Goal: Information Seeking & Learning: Learn about a topic

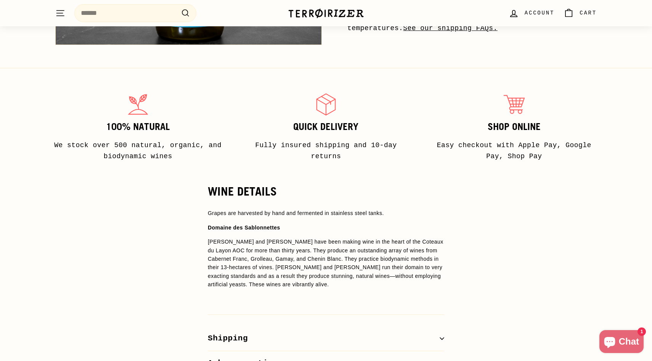
scroll to position [475, 0]
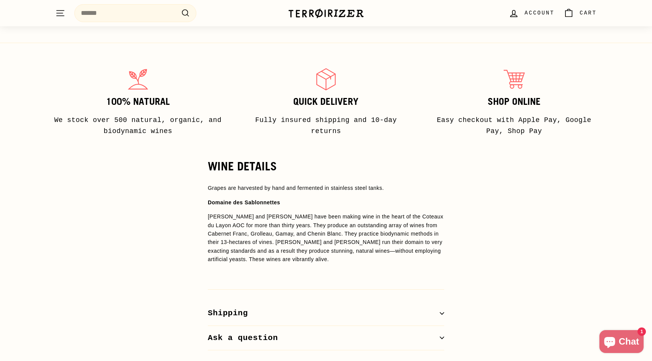
click at [306, 241] on span "[PERSON_NAME] and [PERSON_NAME] have been making wine in the heart of the Cotea…" at bounding box center [326, 237] width 236 height 49
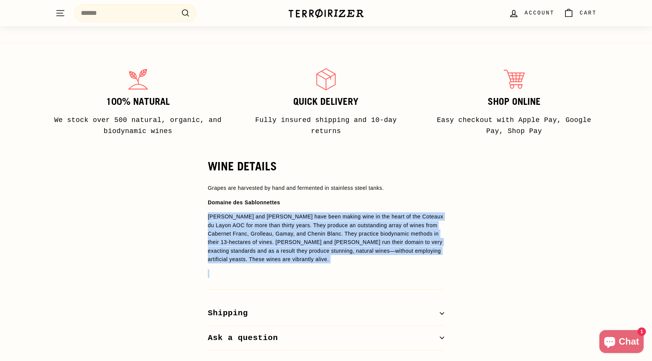
click at [306, 241] on span "[PERSON_NAME] and [PERSON_NAME] have been making wine in the heart of the Cotea…" at bounding box center [326, 237] width 236 height 49
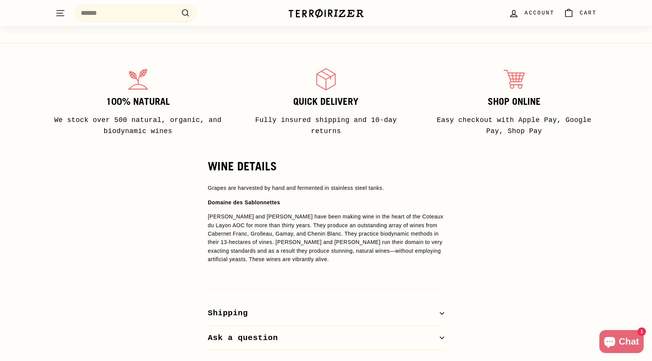
click at [306, 241] on span "[PERSON_NAME] and [PERSON_NAME] have been making wine in the heart of the Cotea…" at bounding box center [326, 237] width 236 height 49
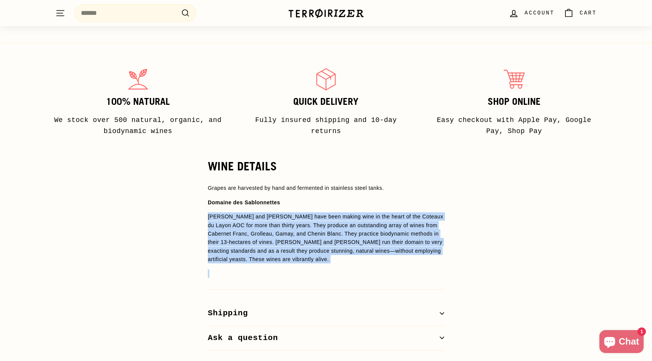
click at [306, 241] on span "[PERSON_NAME] and [PERSON_NAME] have been making wine in the heart of the Cotea…" at bounding box center [326, 237] width 236 height 49
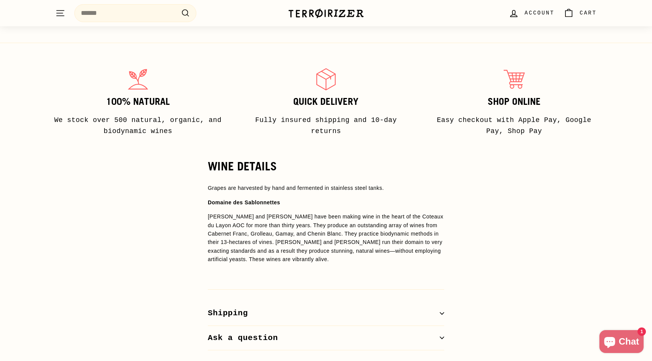
click at [306, 241] on span "[PERSON_NAME] and [PERSON_NAME] have been making wine in the heart of the Cotea…" at bounding box center [326, 237] width 236 height 49
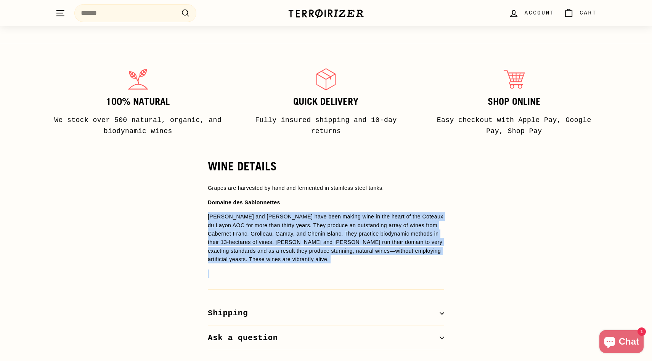
click at [306, 241] on span "[PERSON_NAME] and [PERSON_NAME] have been making wine in the heart of the Cotea…" at bounding box center [326, 237] width 236 height 49
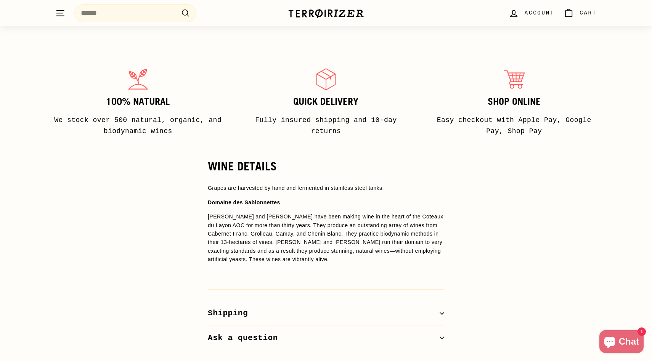
click at [306, 241] on span "[PERSON_NAME] and [PERSON_NAME] have been making wine in the heart of the Cotea…" at bounding box center [326, 237] width 236 height 49
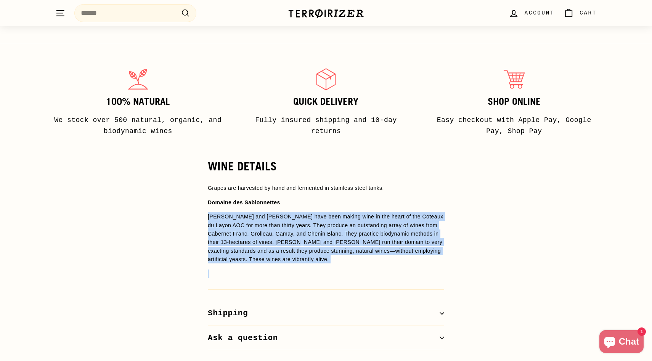
click at [306, 241] on span "[PERSON_NAME] and [PERSON_NAME] have been making wine in the heart of the Cotea…" at bounding box center [326, 237] width 236 height 49
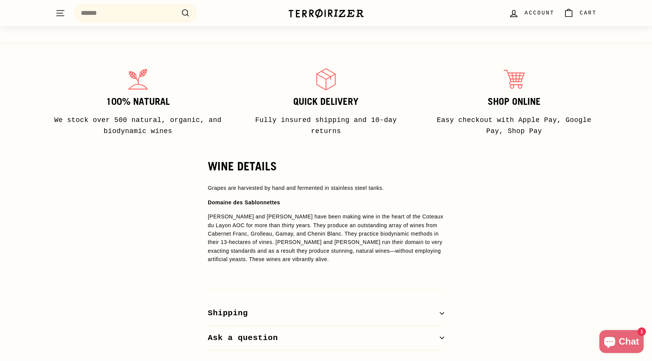
click at [306, 241] on span "[PERSON_NAME] and [PERSON_NAME] have been making wine in the heart of the Cotea…" at bounding box center [326, 237] width 236 height 49
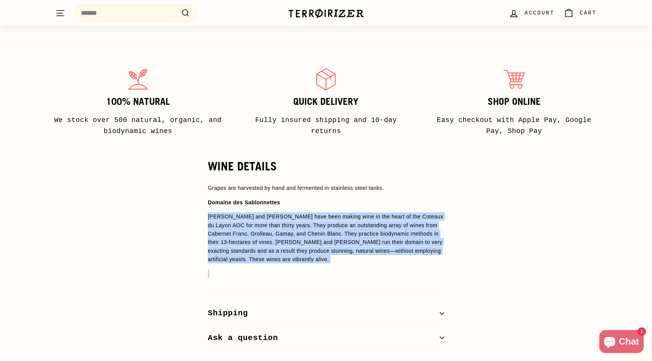
click at [280, 225] on span "[PERSON_NAME] and [PERSON_NAME] have been making wine in the heart of the Cotea…" at bounding box center [326, 237] width 236 height 49
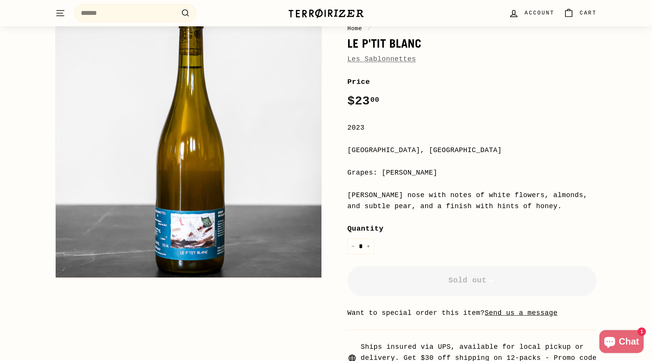
scroll to position [0, 0]
